Goal: Task Accomplishment & Management: Manage account settings

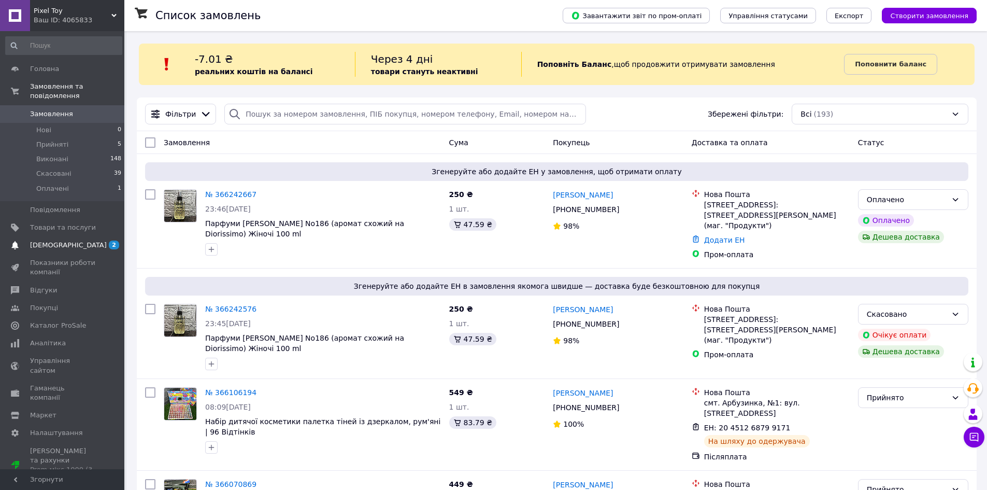
click at [103, 236] on link "[DEMOGRAPHIC_DATA] 2 0" at bounding box center [63, 245] width 127 height 18
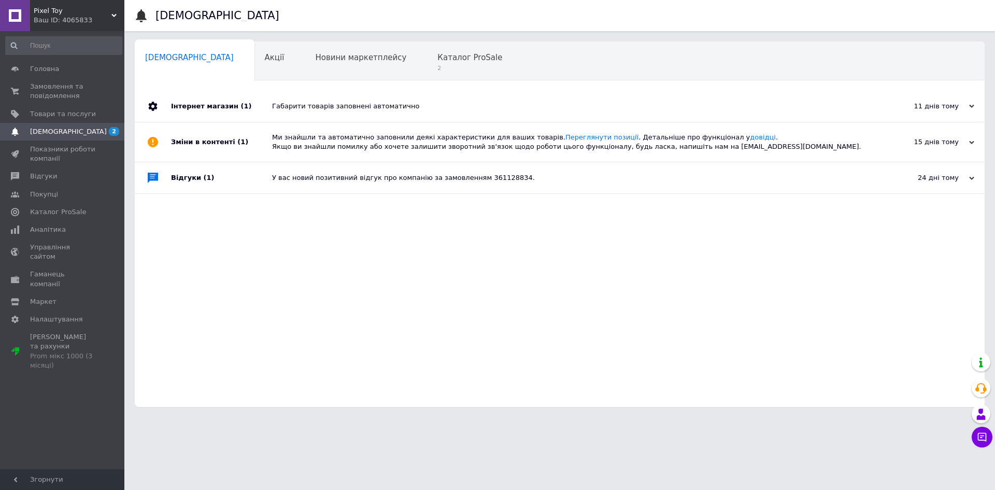
click at [266, 248] on div "Інтернет магазин (1) Габарити товарів заповнені автоматично 11 днів тому [DATE]…" at bounding box center [560, 249] width 850 height 316
click at [320, 252] on div "Інтернет магазин (1) Габарити товарів заповнені автоматично 11 днів тому [DATE]…" at bounding box center [560, 249] width 850 height 316
click at [437, 62] on span "Каталог ProSale" at bounding box center [469, 57] width 65 height 9
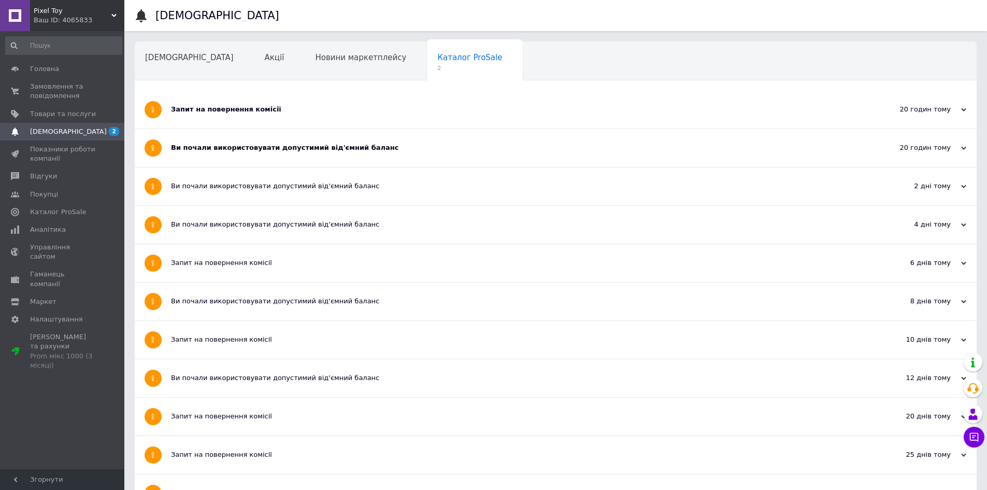
click at [192, 16] on h1 "[DEMOGRAPHIC_DATA]" at bounding box center [217, 15] width 124 height 12
click at [45, 90] on span "Замовлення та повідомлення" at bounding box center [63, 91] width 66 height 19
